Goal: Transaction & Acquisition: Subscribe to service/newsletter

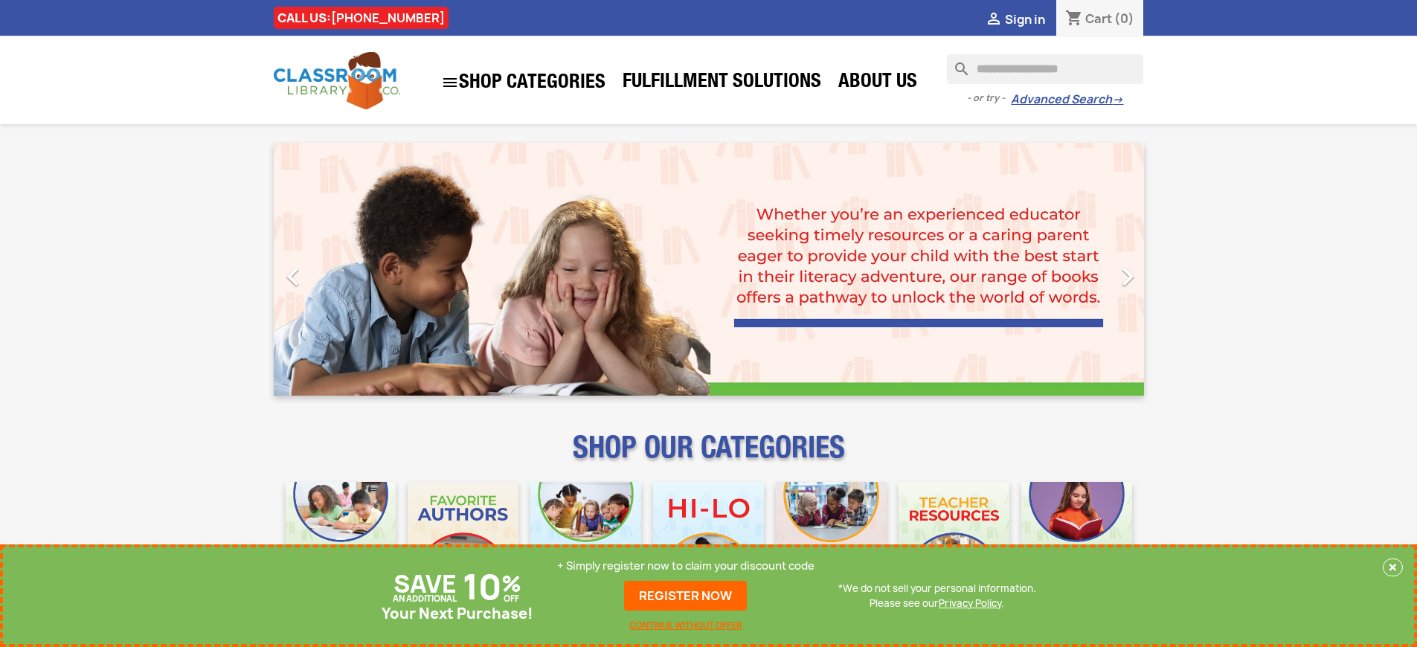
click at [686, 566] on p "+ Simply register now to claim your discount code" at bounding box center [685, 566] width 257 height 15
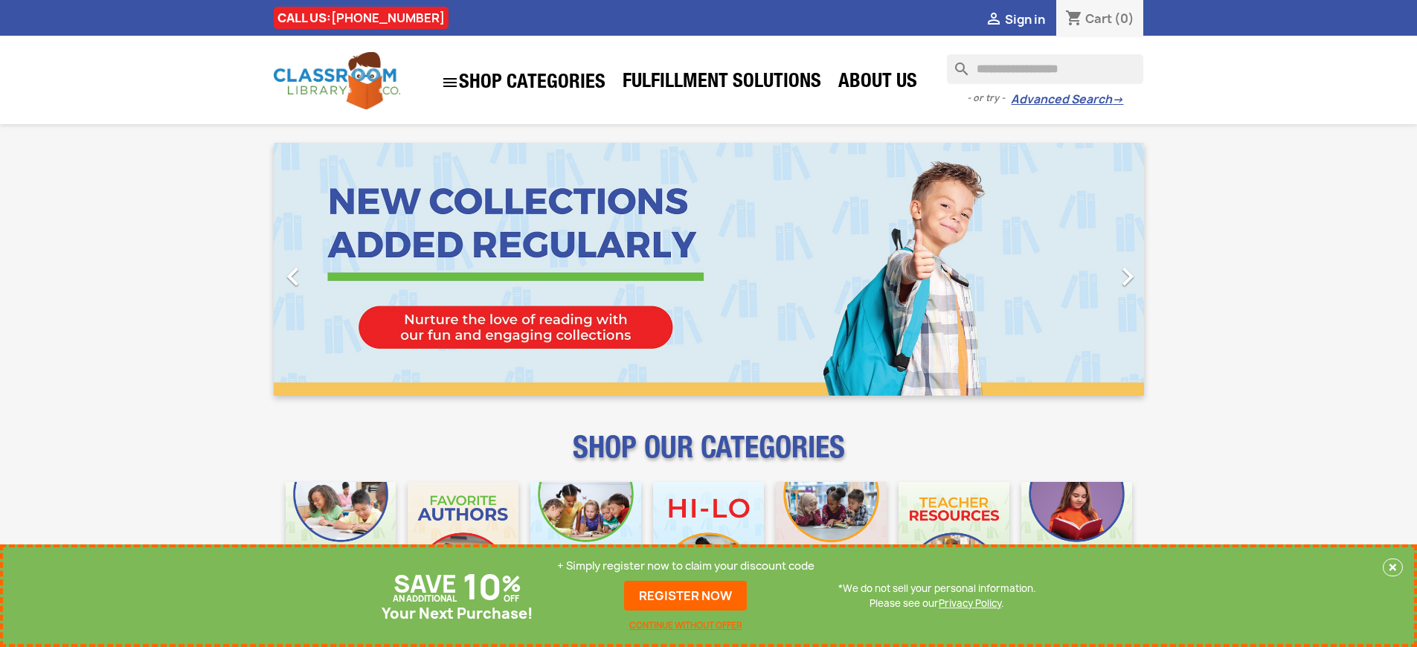
click at [686, 566] on p "+ Simply register now to claim your discount code" at bounding box center [685, 566] width 257 height 15
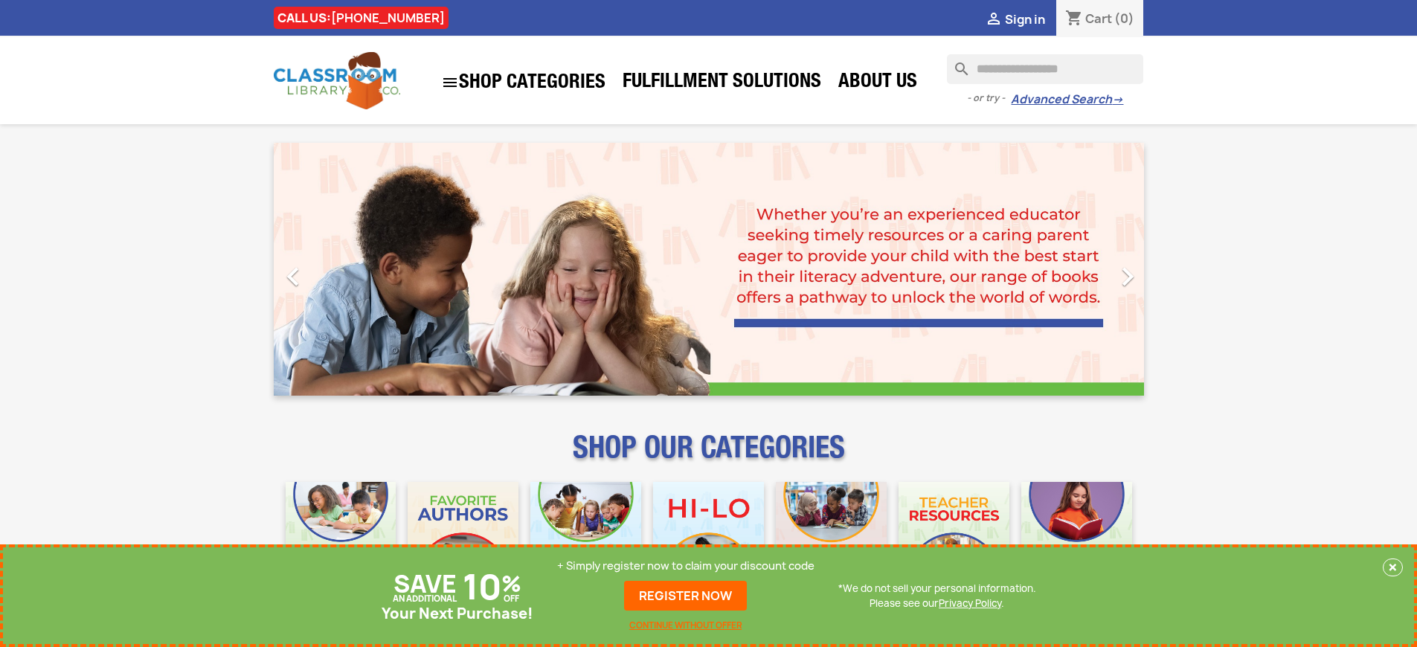
click at [686, 566] on p "+ Simply register now to claim your discount code" at bounding box center [685, 566] width 257 height 15
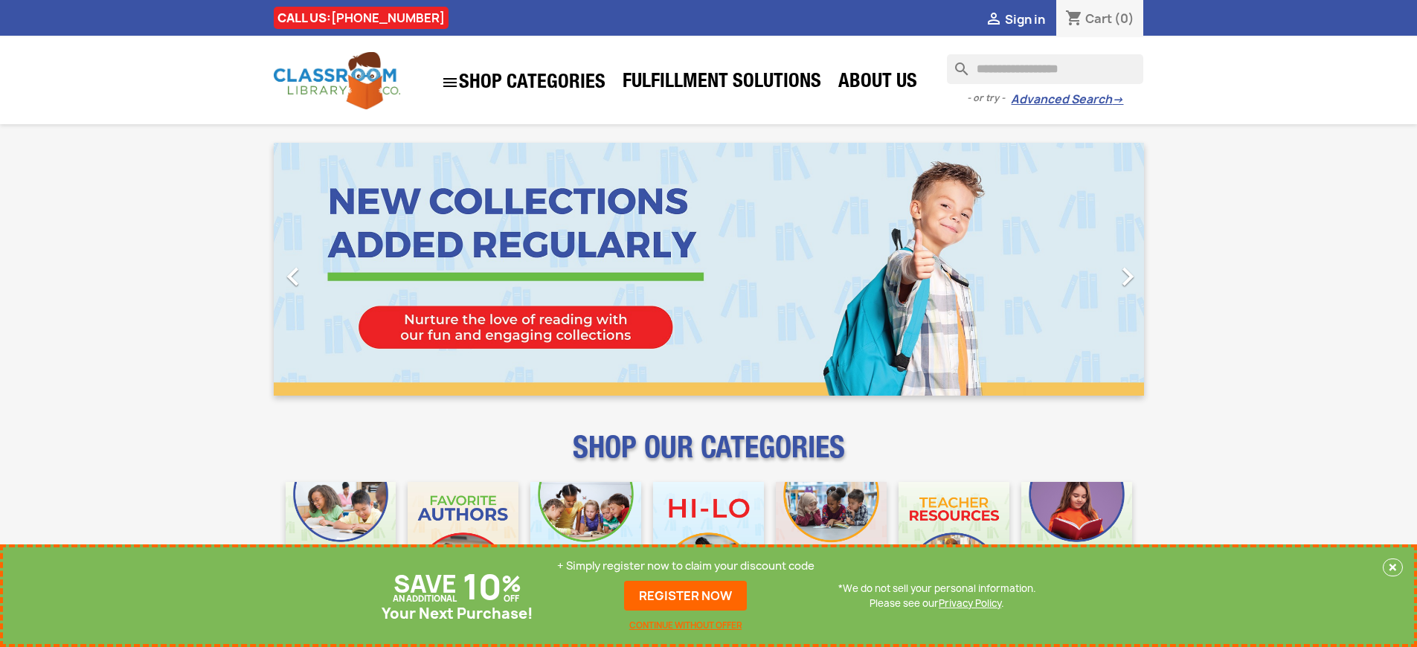
click at [686, 566] on p "+ Simply register now to claim your discount code" at bounding box center [685, 566] width 257 height 15
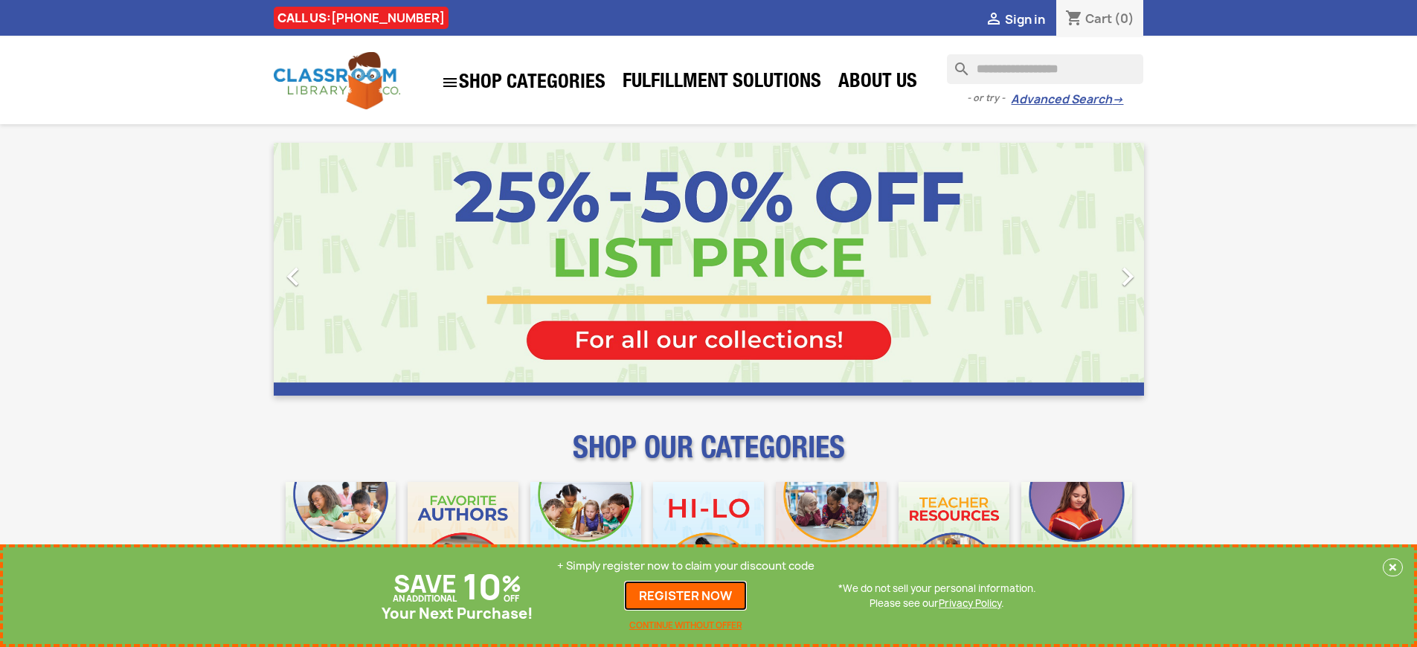
click at [686, 596] on link "REGISTER NOW" at bounding box center [685, 596] width 123 height 30
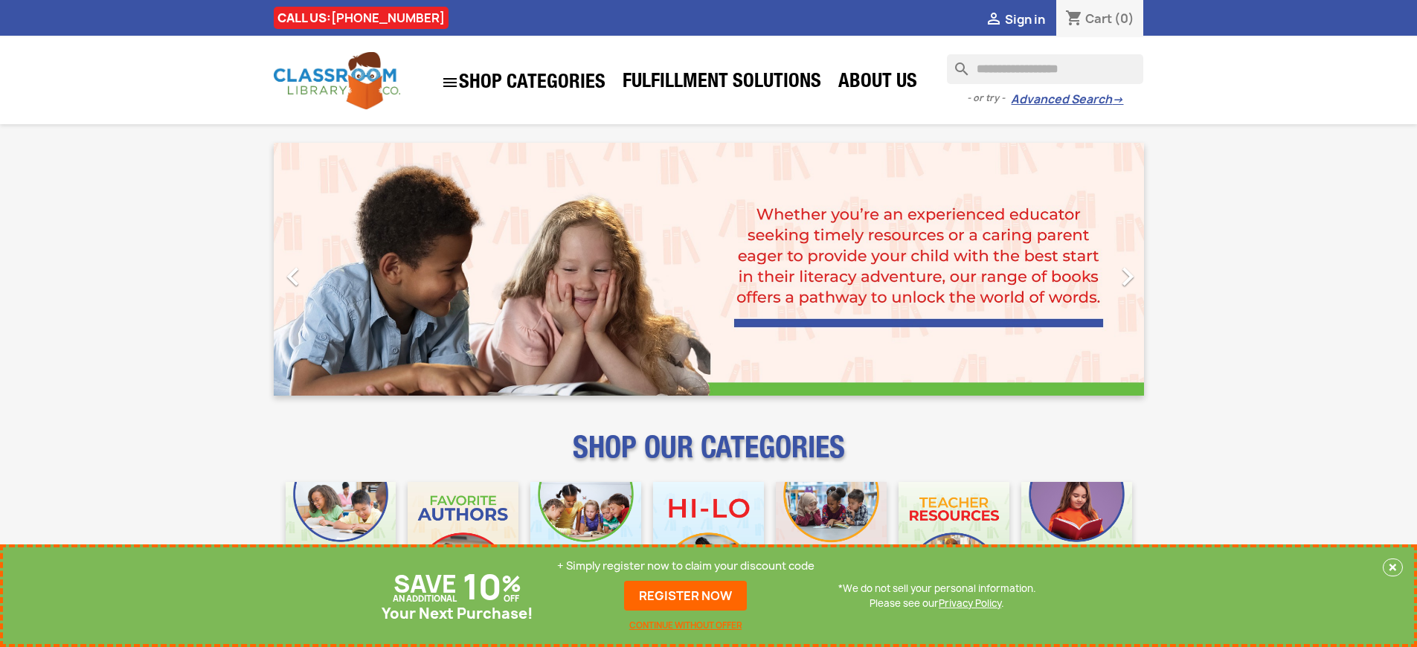
click at [686, 566] on p "+ Simply register now to claim your discount code" at bounding box center [685, 566] width 257 height 15
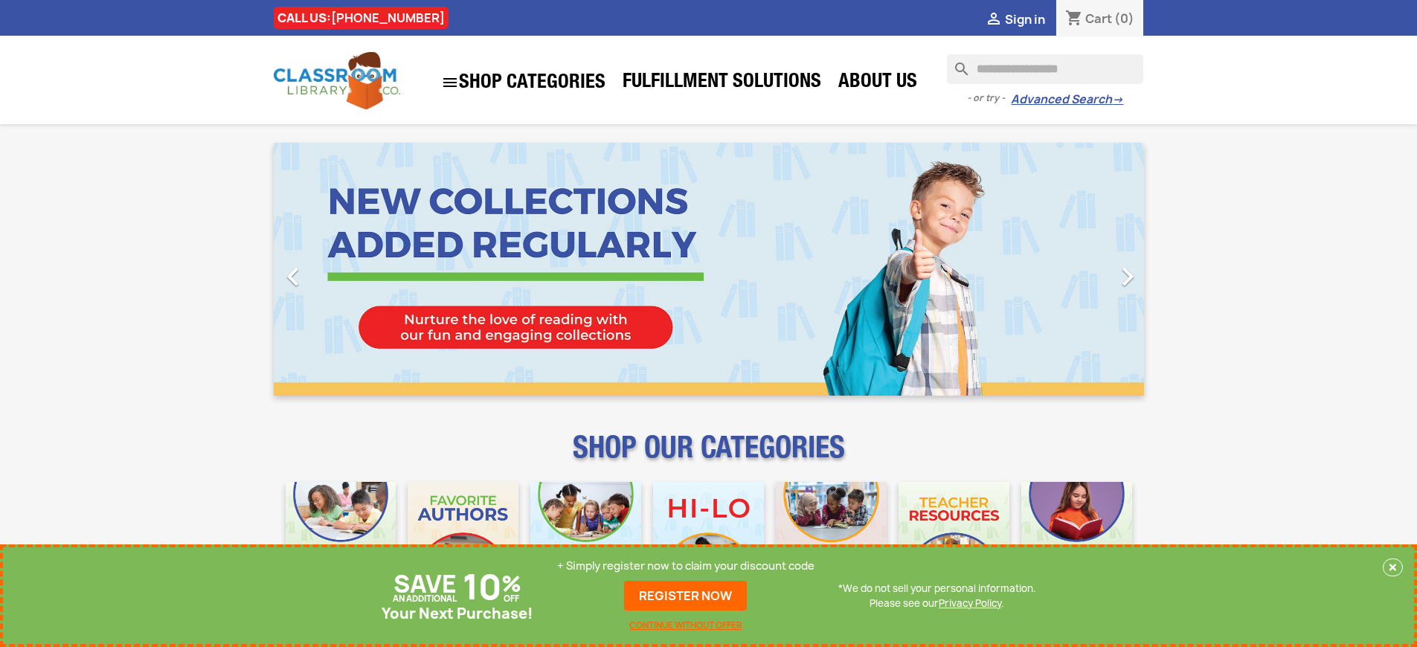
click at [686, 566] on p "+ Simply register now to claim your discount code" at bounding box center [685, 566] width 257 height 15
click at [686, 596] on link "REGISTER NOW" at bounding box center [685, 596] width 123 height 30
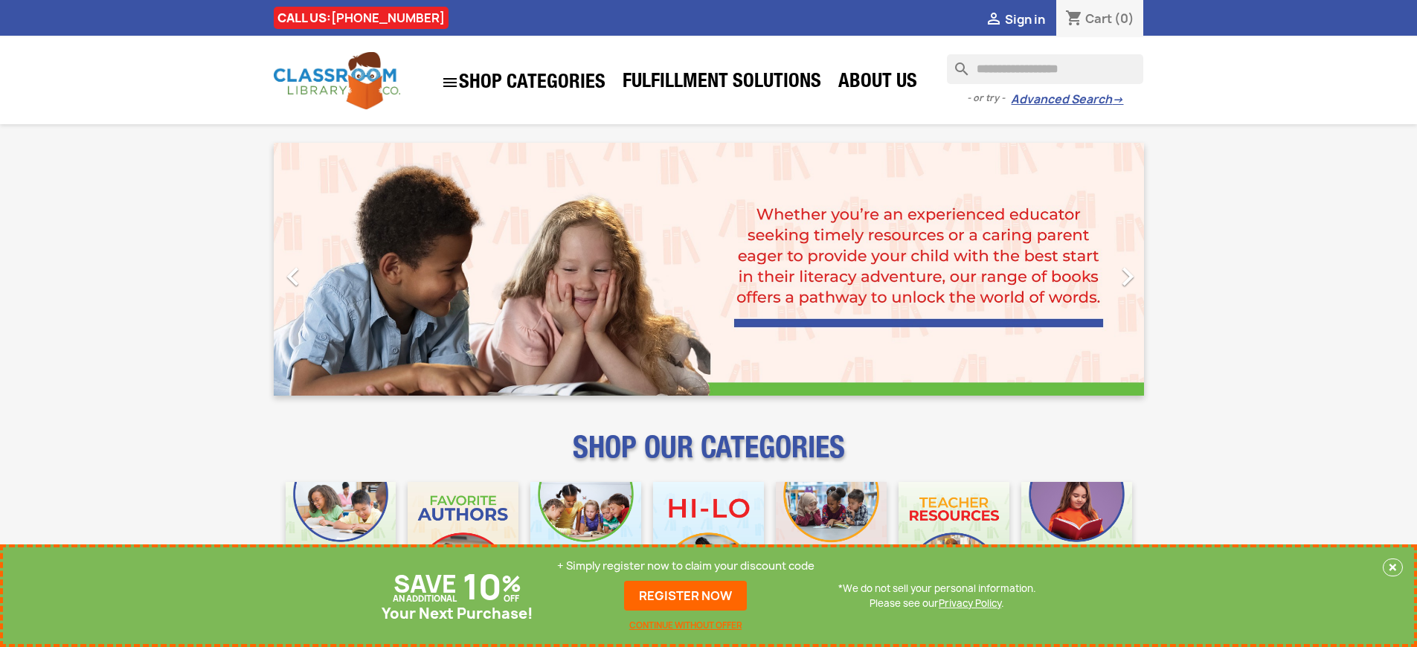
click at [686, 566] on p "+ Simply register now to claim your discount code" at bounding box center [685, 566] width 257 height 15
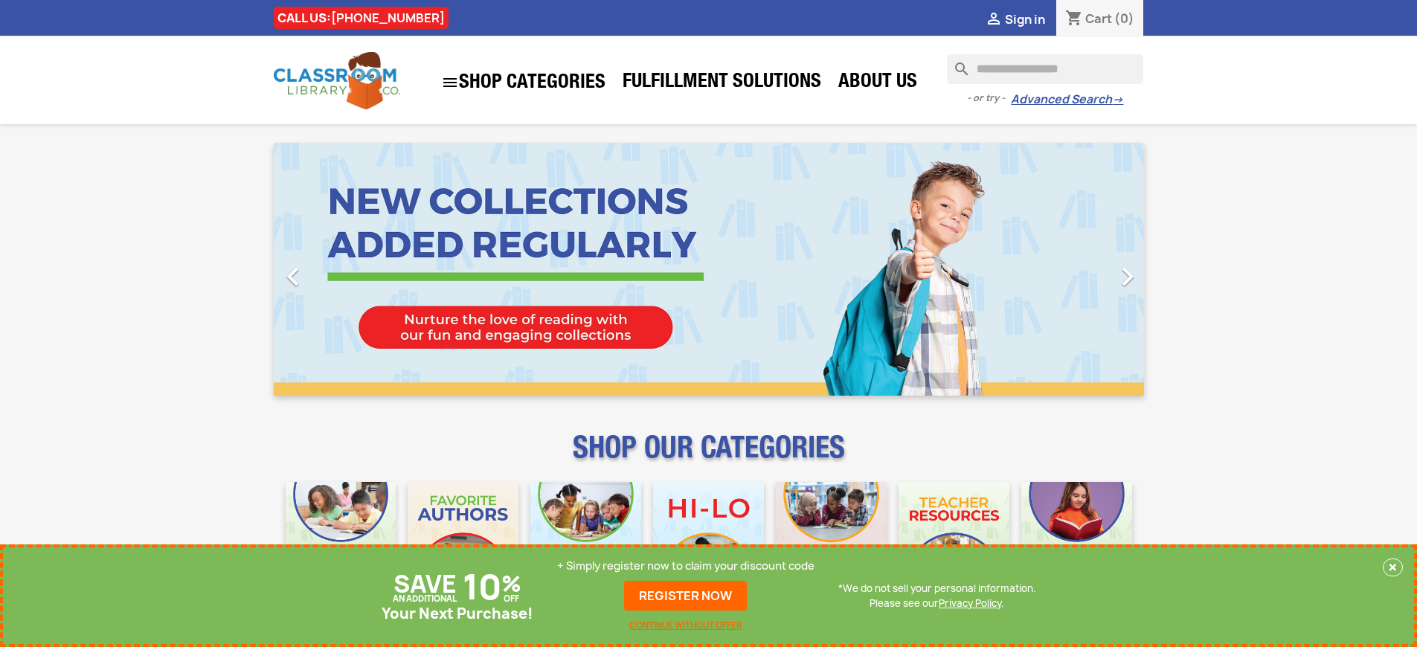
click at [686, 566] on p "+ Simply register now to claim your discount code" at bounding box center [685, 566] width 257 height 15
click at [686, 596] on link "REGISTER NOW" at bounding box center [685, 596] width 123 height 30
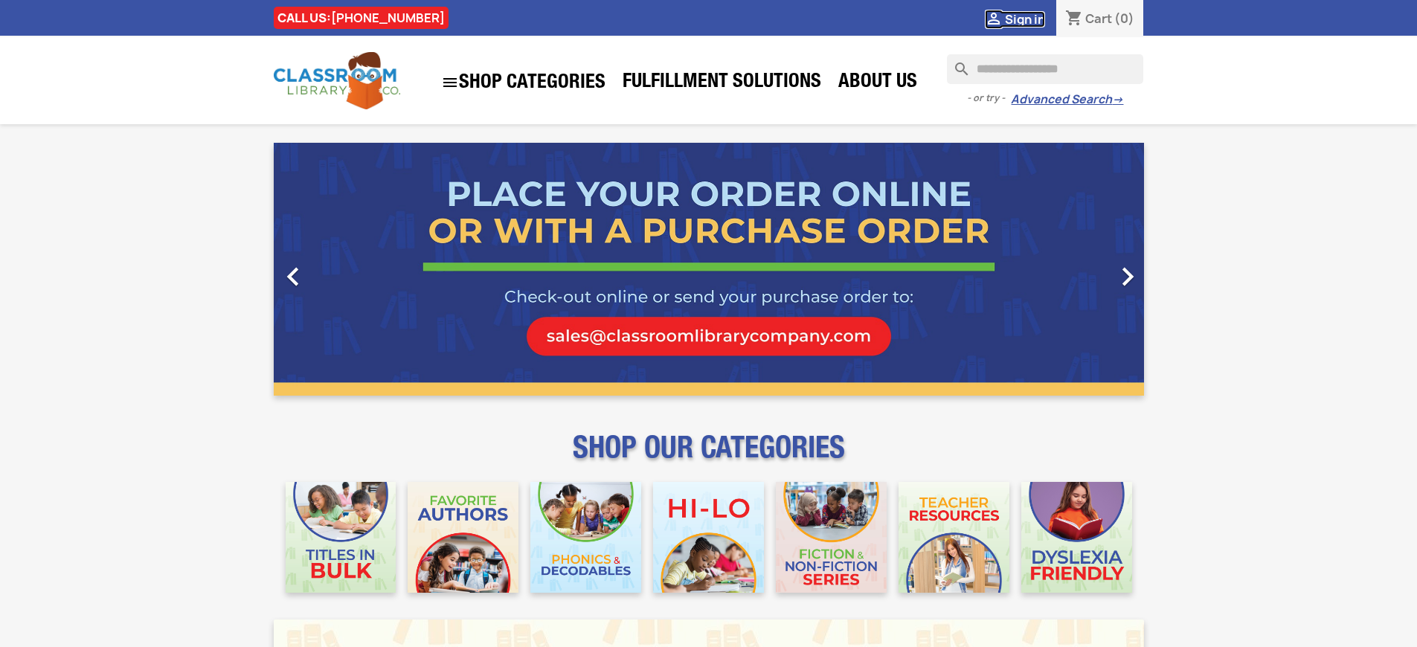
click at [1024, 19] on span "Sign in" at bounding box center [1025, 19] width 40 height 16
